Goal: Transaction & Acquisition: Purchase product/service

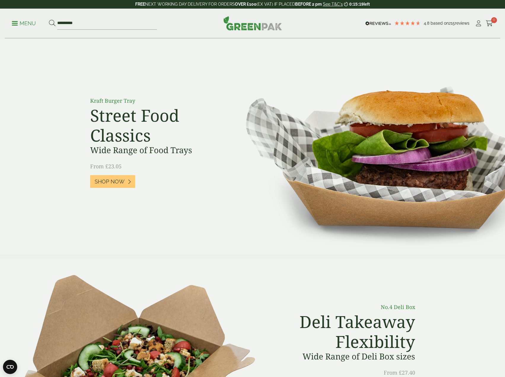
type input "**********"
click at [49, 20] on button at bounding box center [52, 24] width 7 height 8
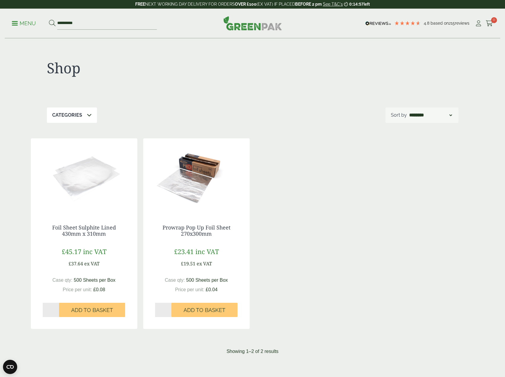
click at [204, 168] on img at bounding box center [196, 175] width 106 height 74
